Goal: Use online tool/utility: Utilize a website feature to perform a specific function

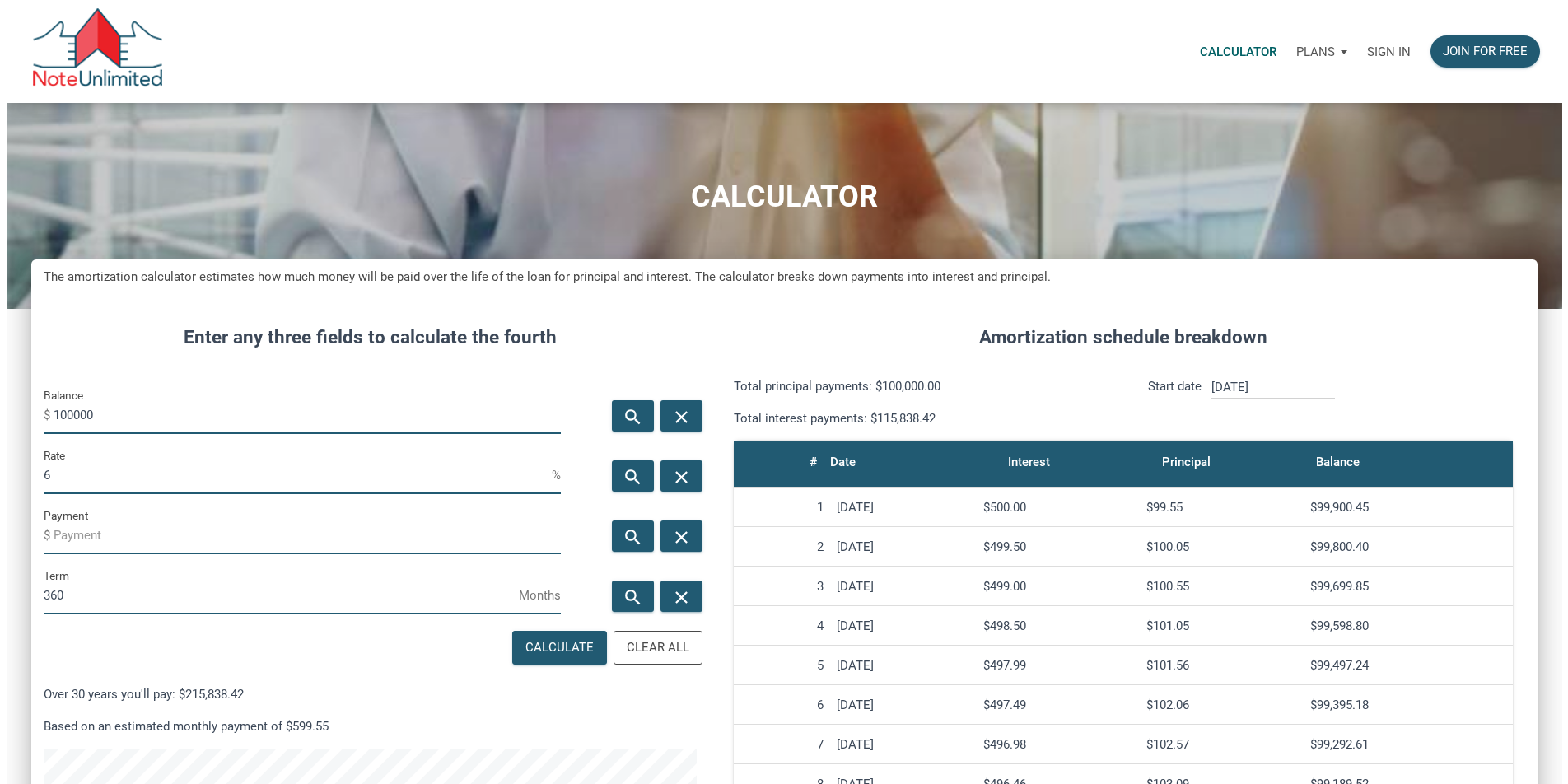
scroll to position [903, 1506]
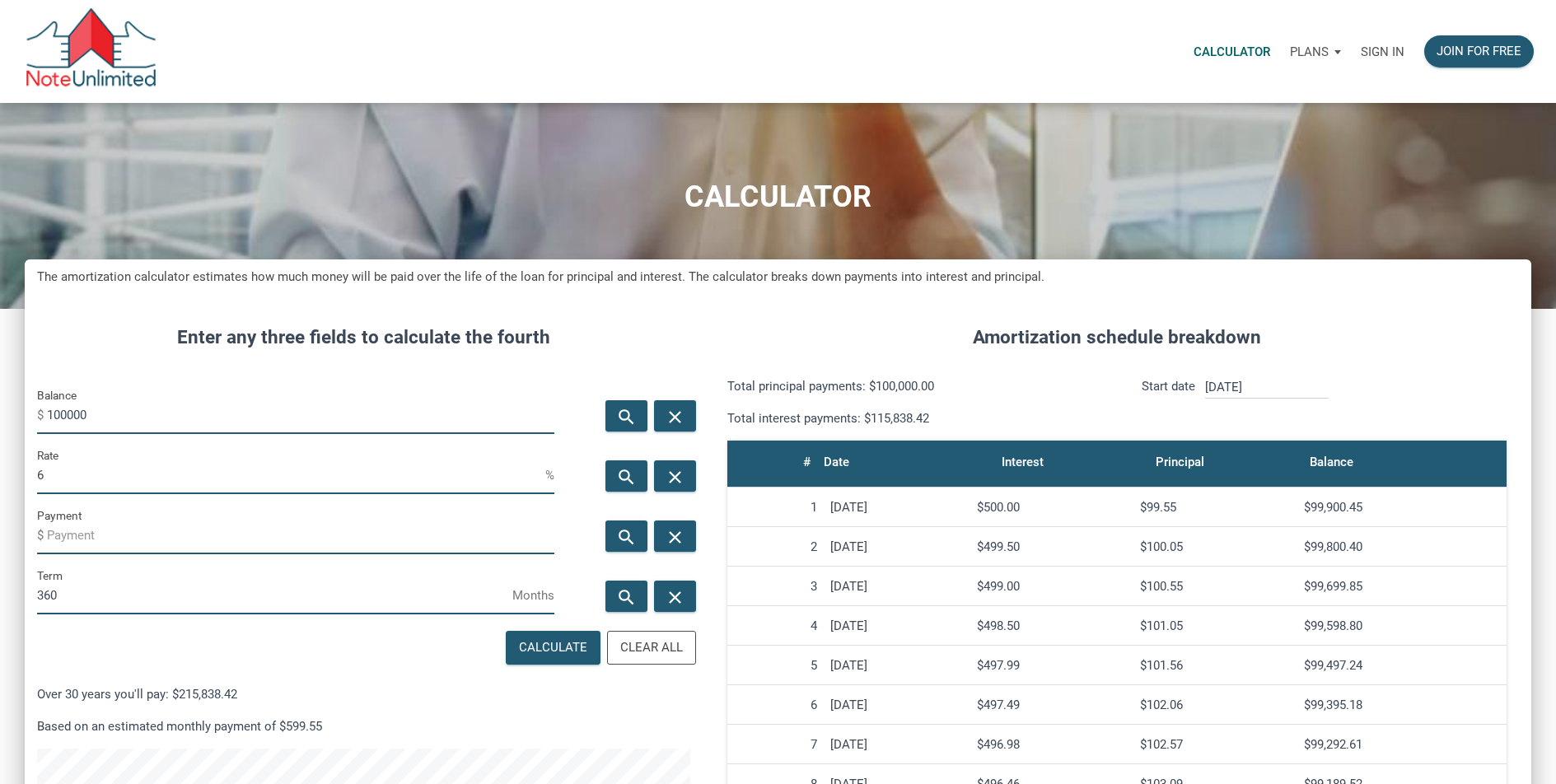
click at [174, 412] on input "100000" at bounding box center [300, 415] width 507 height 37
type input "10100000"
click at [58, 480] on input "6" at bounding box center [291, 475] width 508 height 37
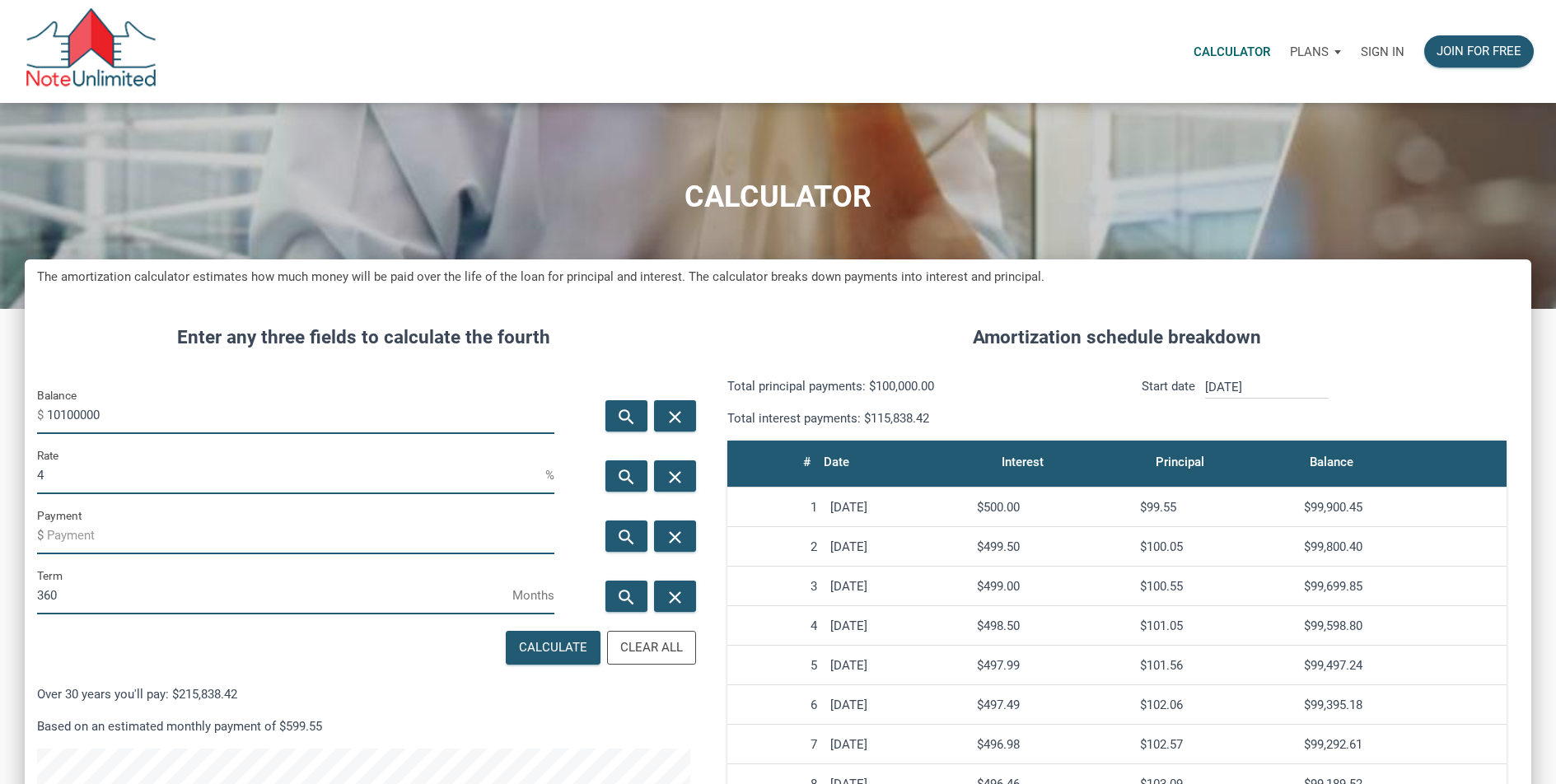
type input "4"
click at [73, 546] on input "Payment" at bounding box center [300, 535] width 507 height 37
click at [551, 646] on div "Calculate" at bounding box center [553, 648] width 69 height 19
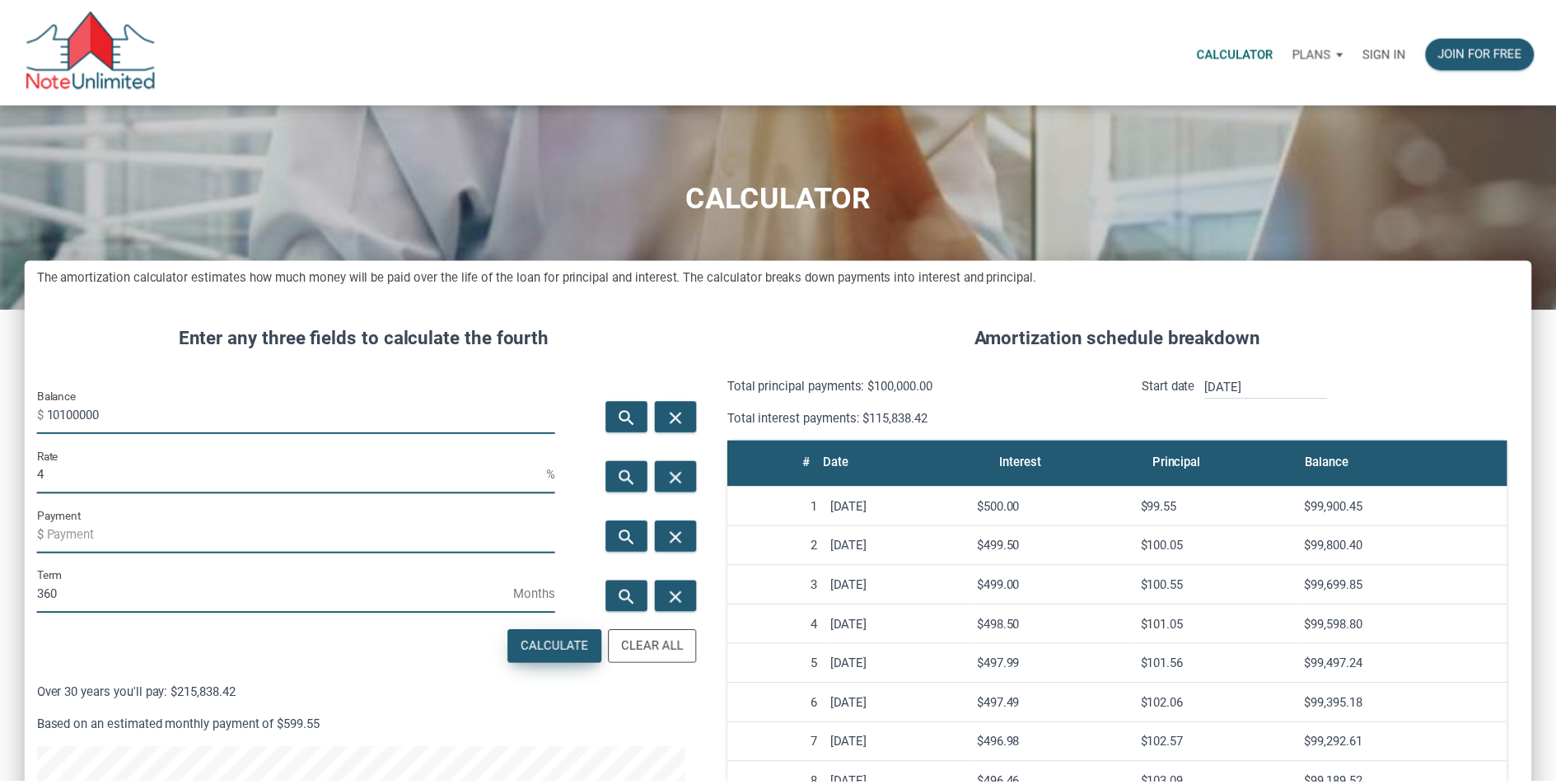
scroll to position [903, 1519]
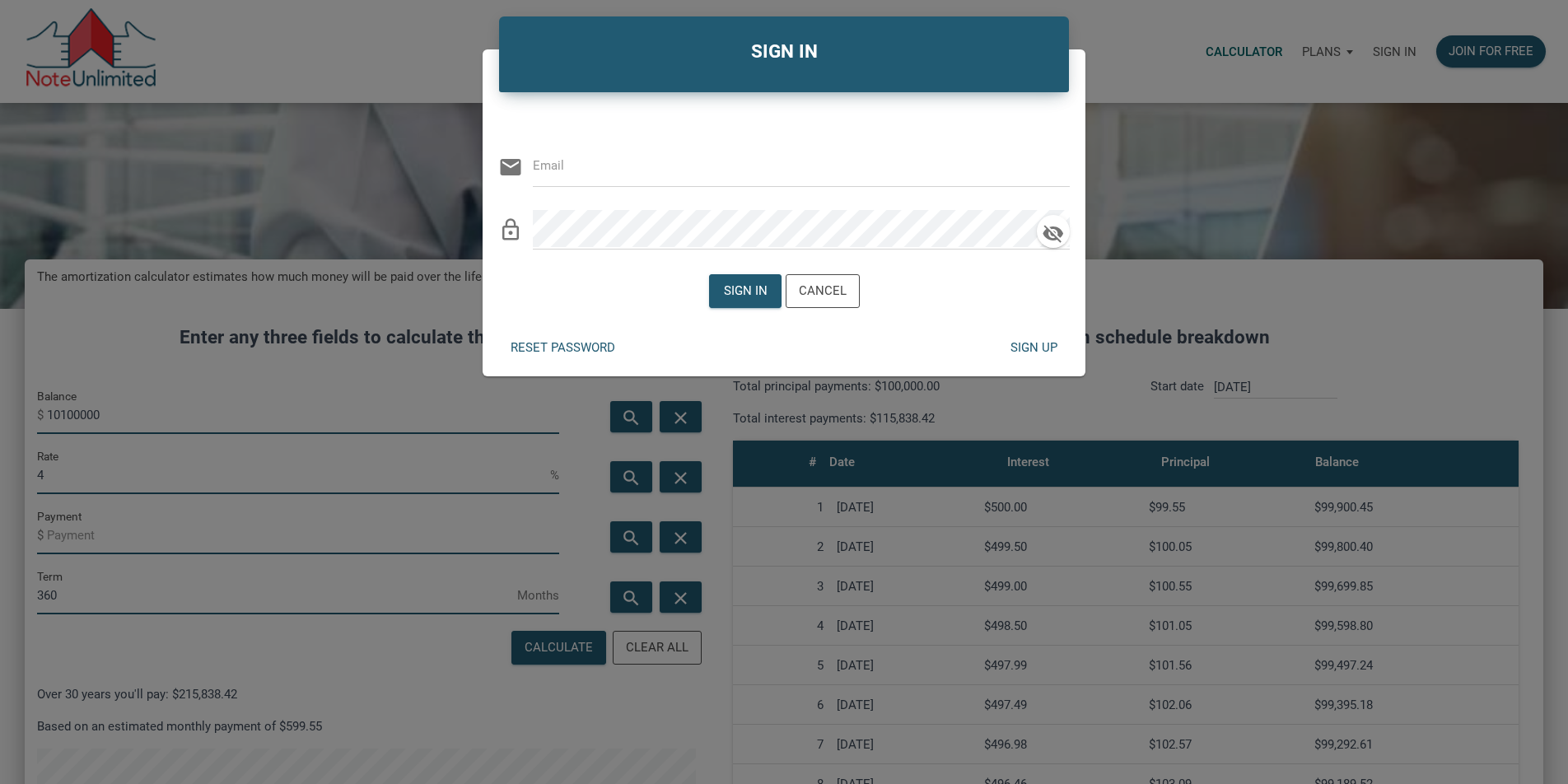
type input "[EMAIL_ADDRESS][DOMAIN_NAME]"
click at [735, 282] on div "Sign in" at bounding box center [745, 291] width 44 height 19
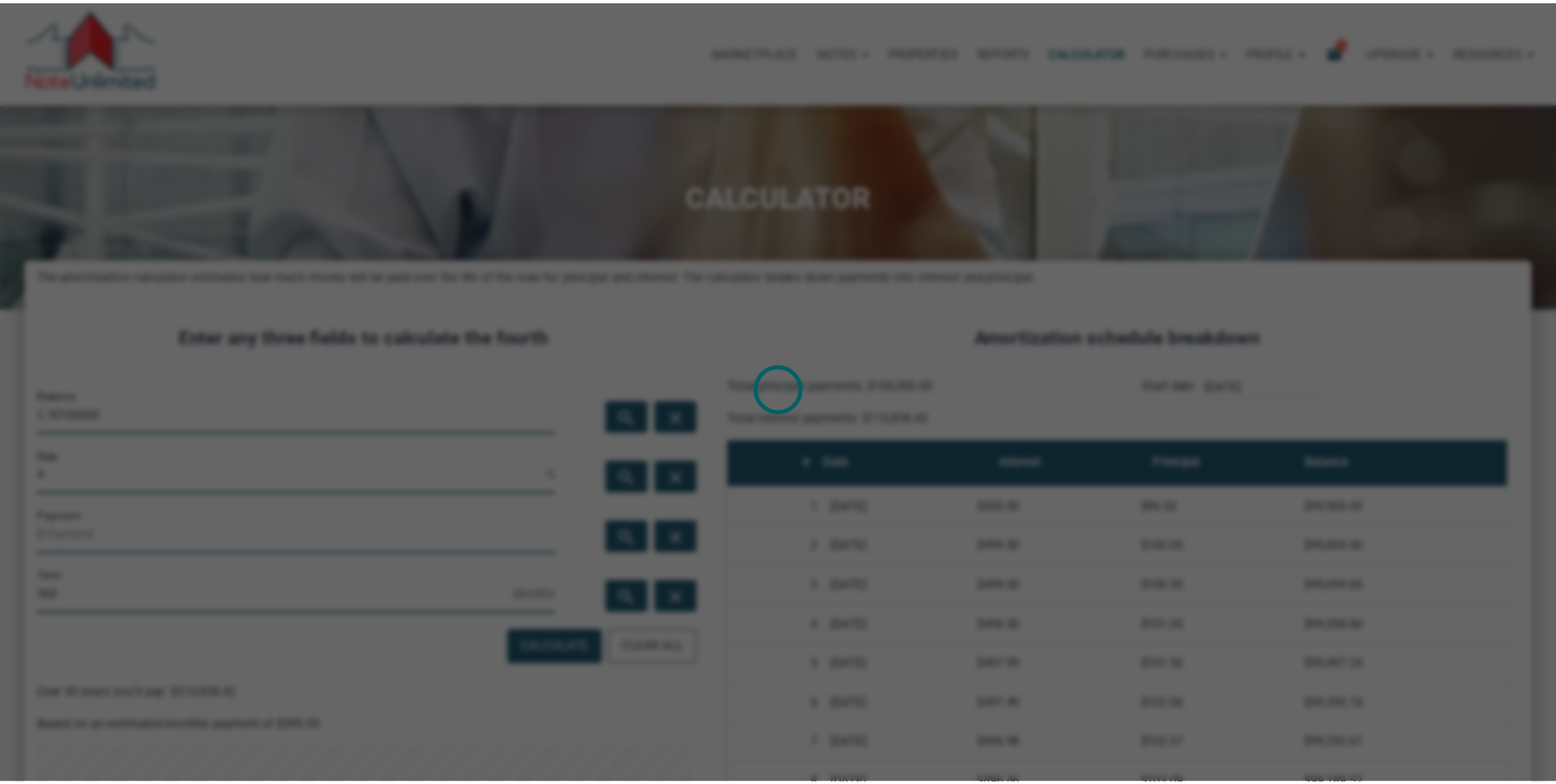
scroll to position [822513, 822105]
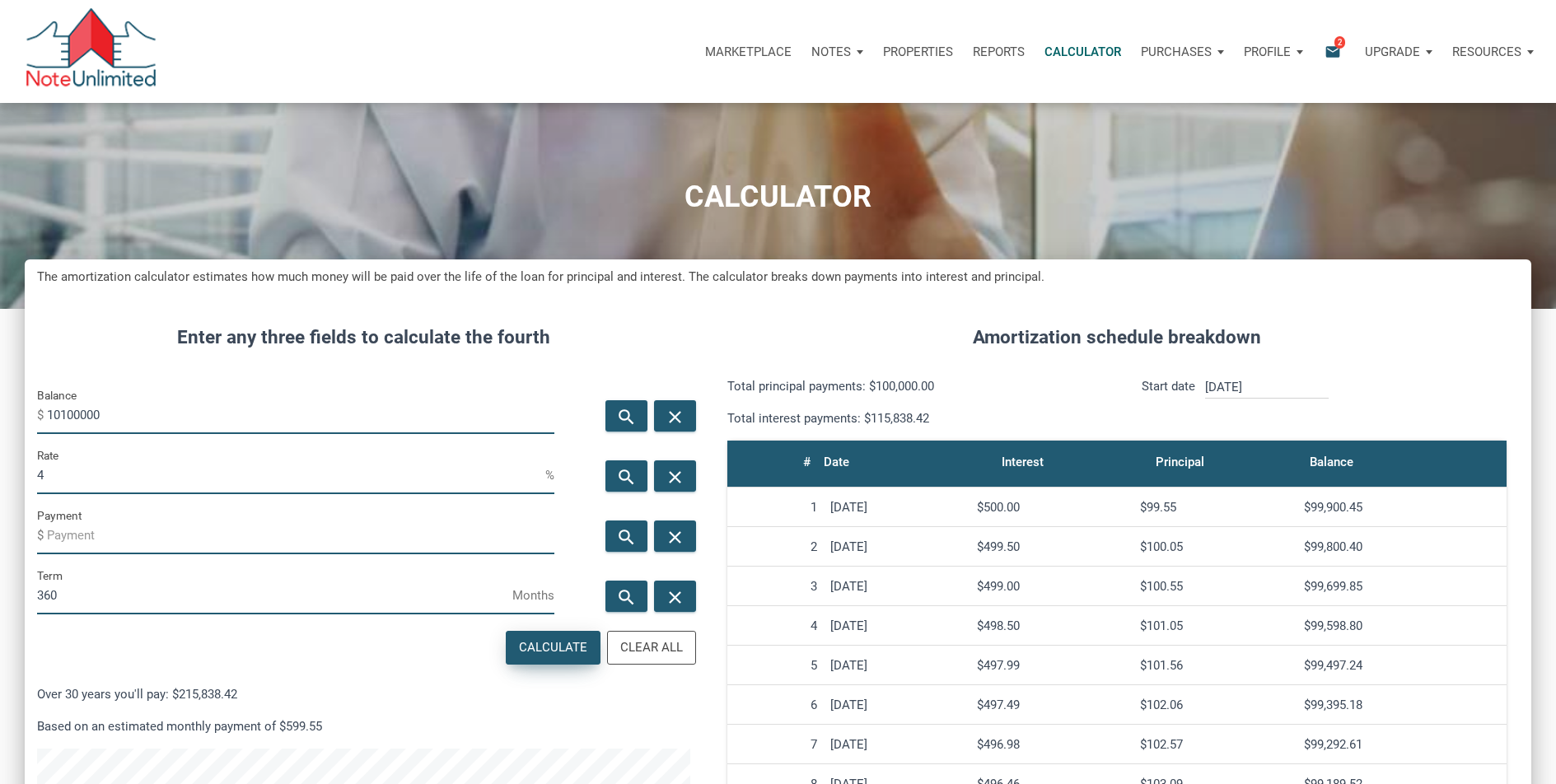
click at [528, 649] on div "Calculate" at bounding box center [553, 648] width 69 height 19
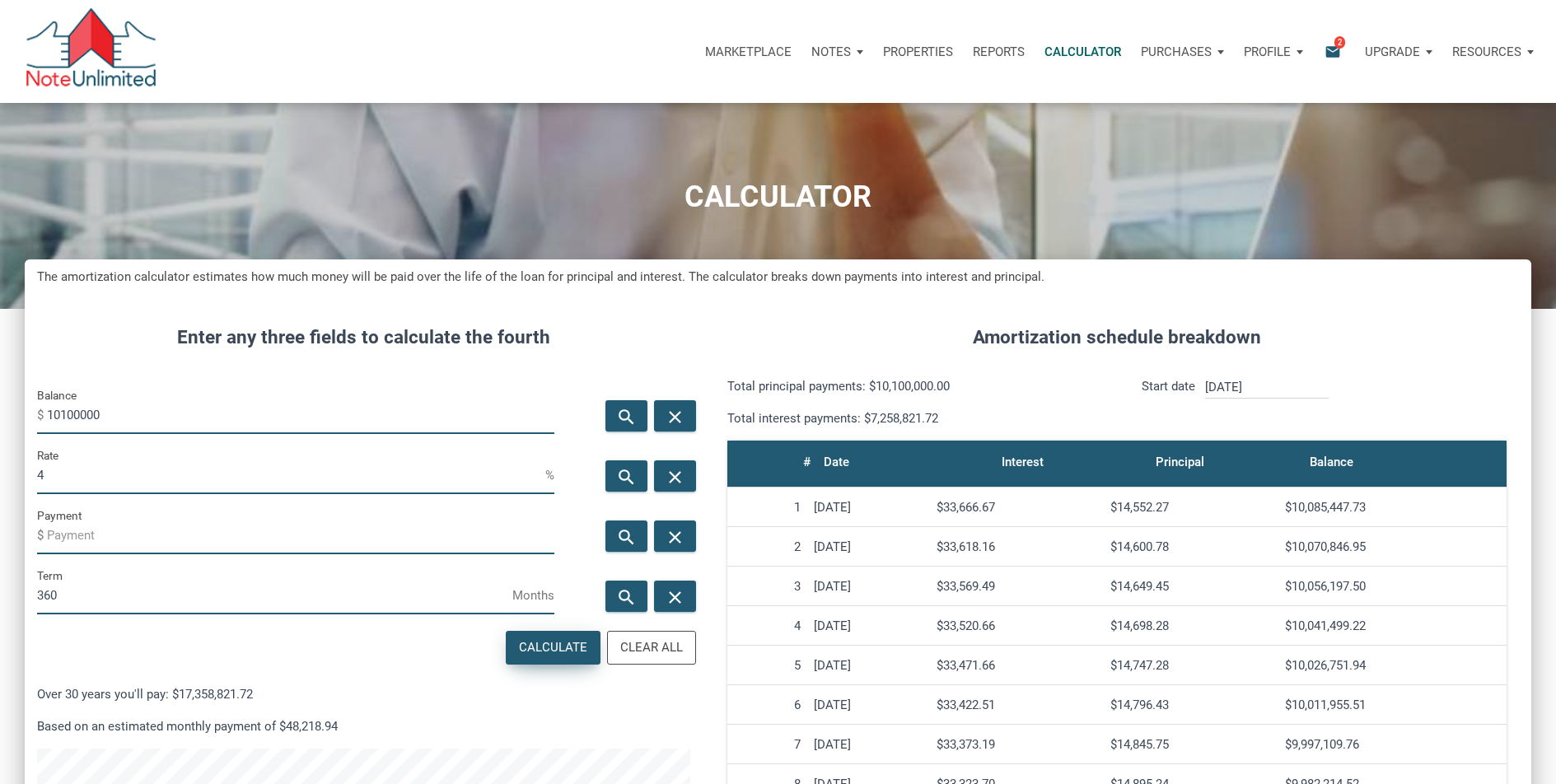
type input "-48218.94"
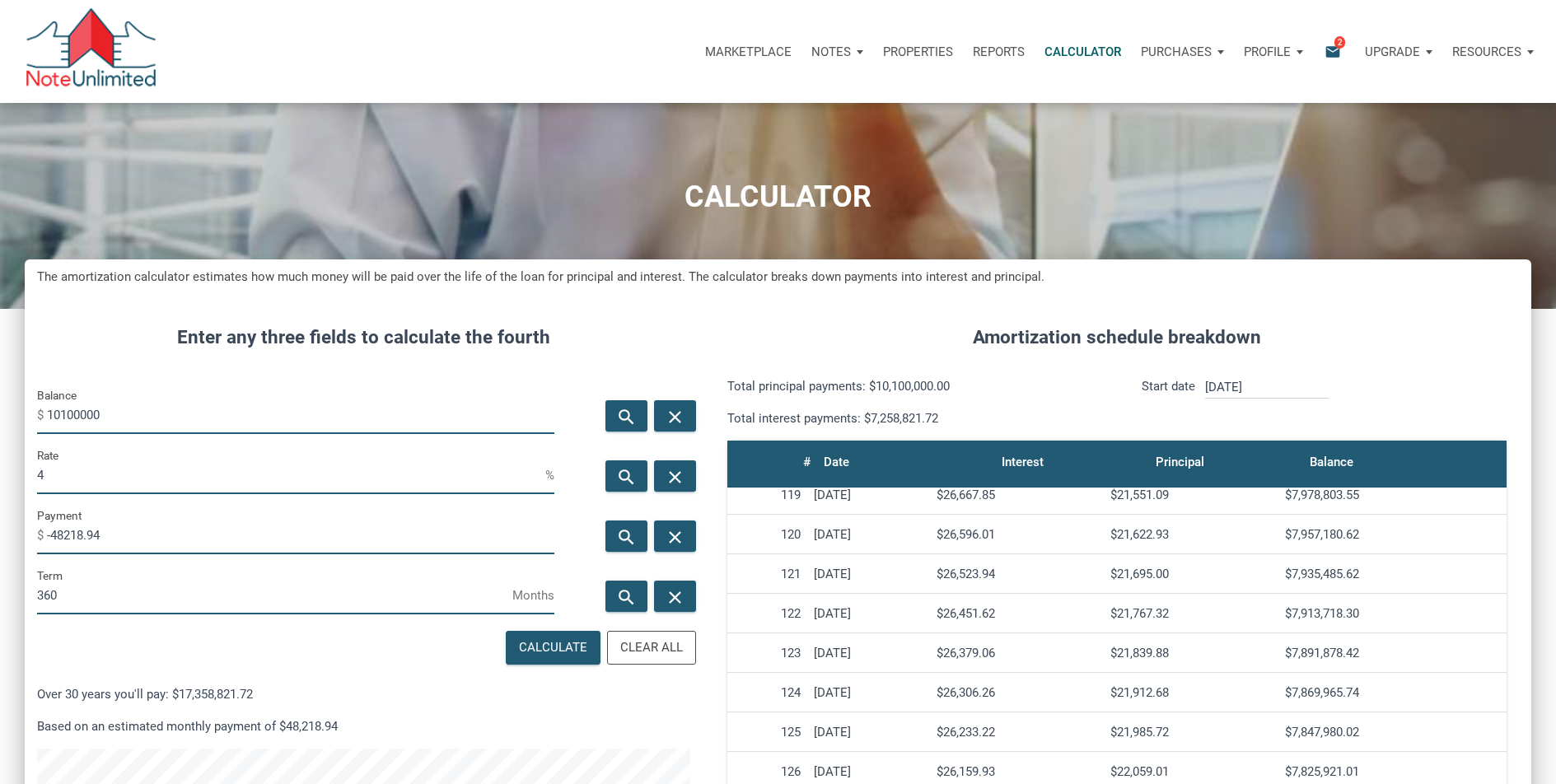
scroll to position [4690, 0]
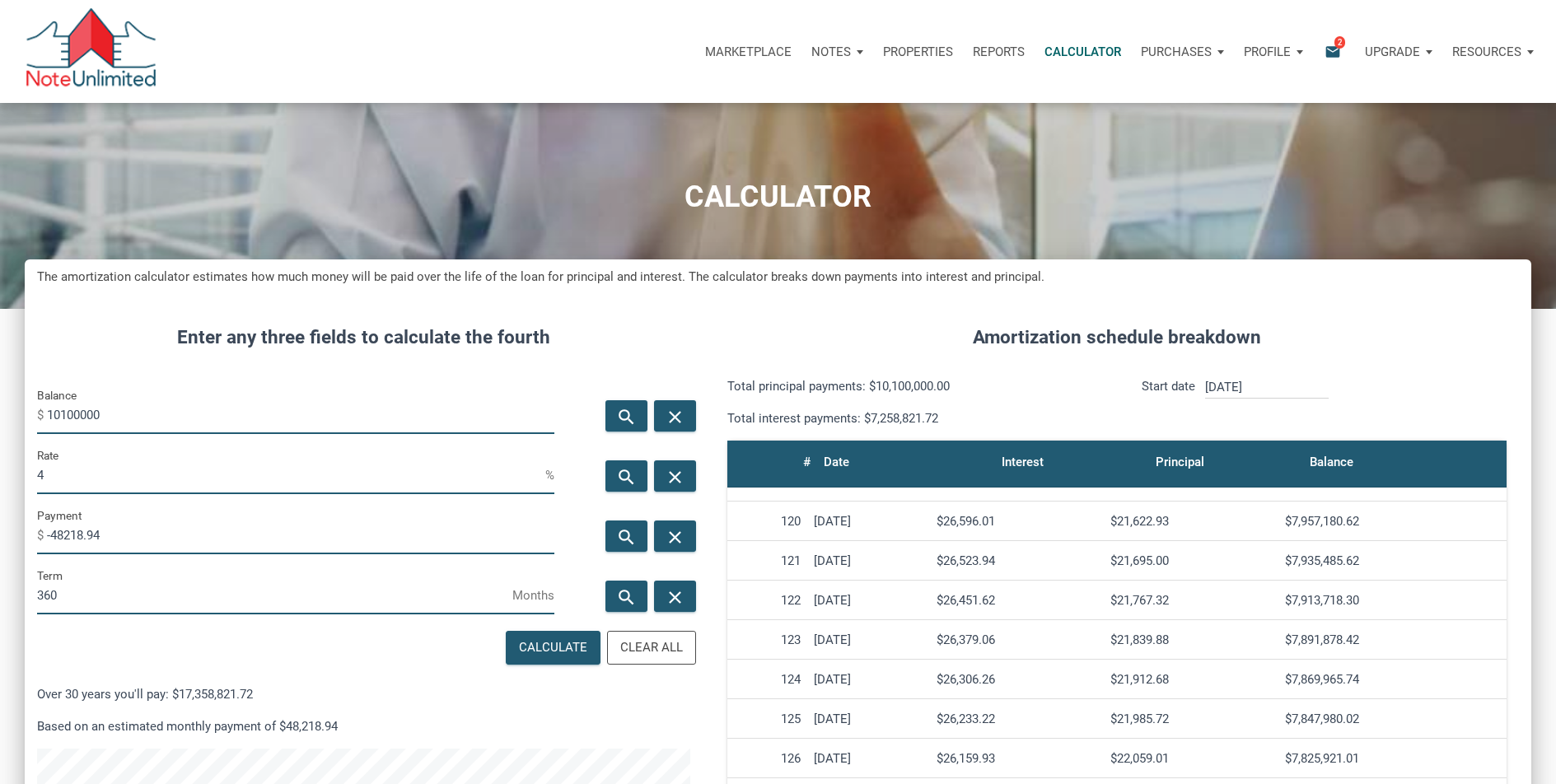
click at [1316, 603] on div "$7,913,718.30" at bounding box center [1392, 600] width 215 height 15
click at [1314, 603] on div "$7,913,718.30" at bounding box center [1392, 600] width 215 height 15
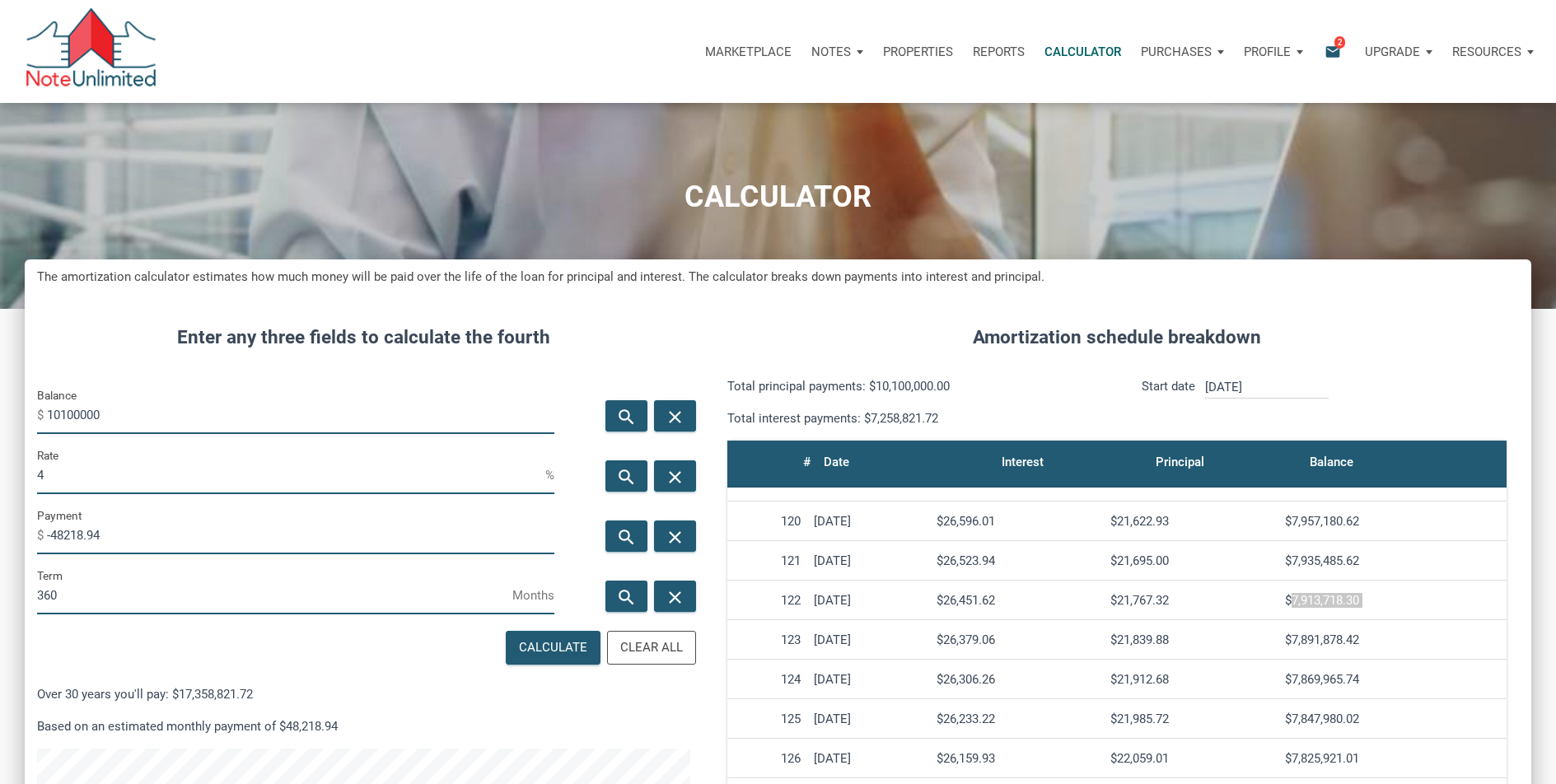
click at [1314, 603] on div "$7,913,718.30" at bounding box center [1392, 600] width 215 height 15
